Goal: Find specific page/section: Find specific page/section

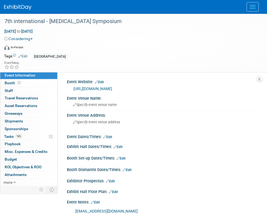
click at [250, 8] on button "Menu" at bounding box center [253, 6] width 12 height 9
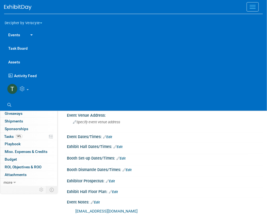
click at [11, 38] on link "Events" at bounding box center [14, 35] width 20 height 14
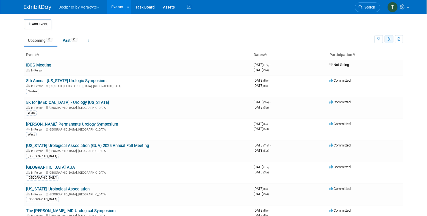
click at [267, 39] on button "button" at bounding box center [388, 39] width 9 height 8
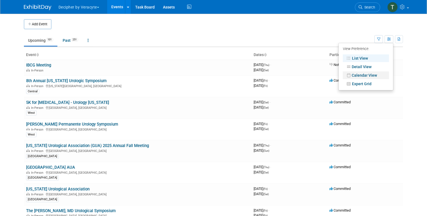
click at [267, 75] on link "Calendar View" at bounding box center [366, 75] width 46 height 8
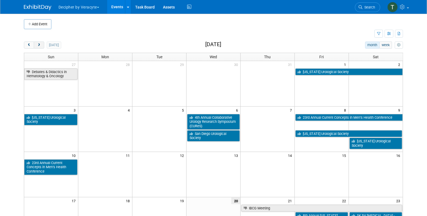
click at [40, 48] on button "next" at bounding box center [39, 44] width 10 height 7
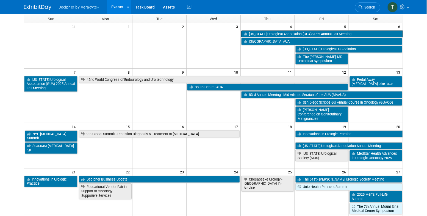
scroll to position [37, 0]
